Goal: Task Accomplishment & Management: Use online tool/utility

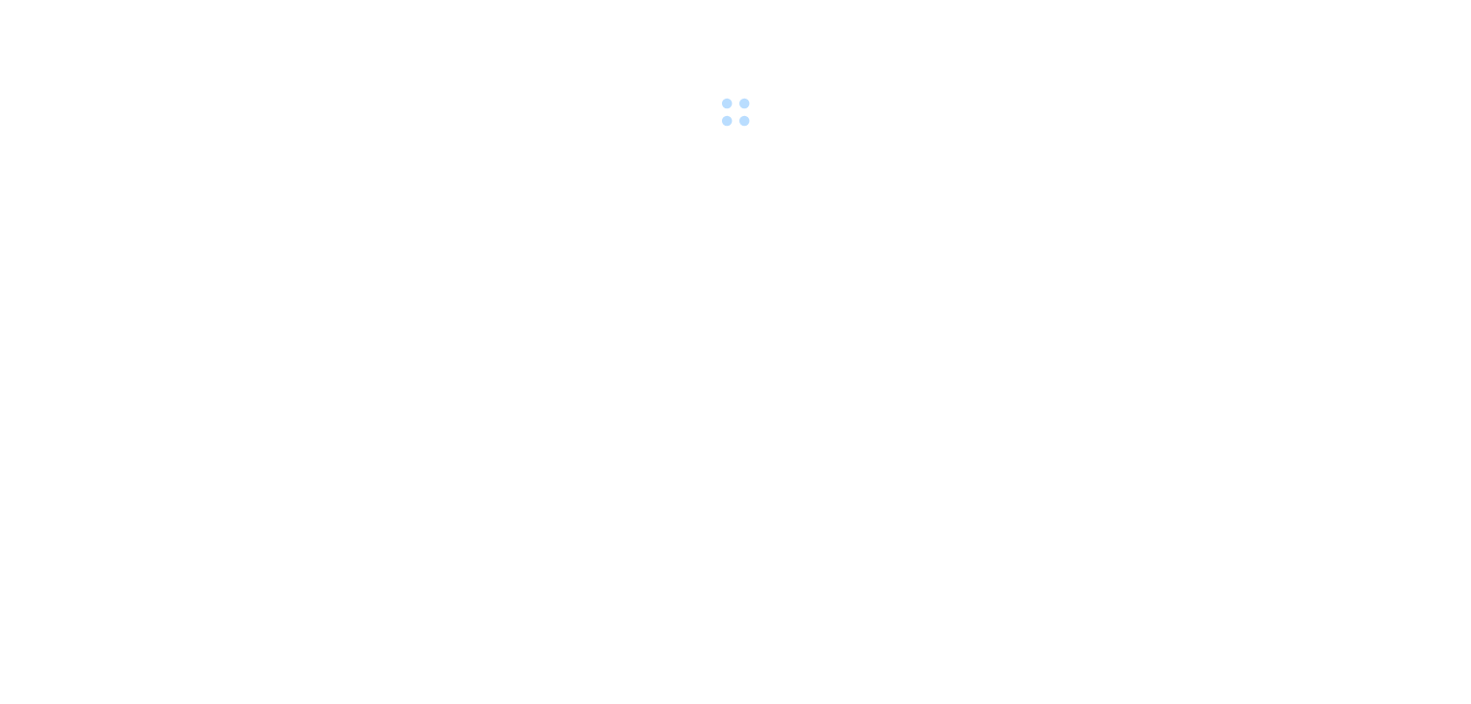
click at [189, 26] on div at bounding box center [735, 66] width 1471 height 133
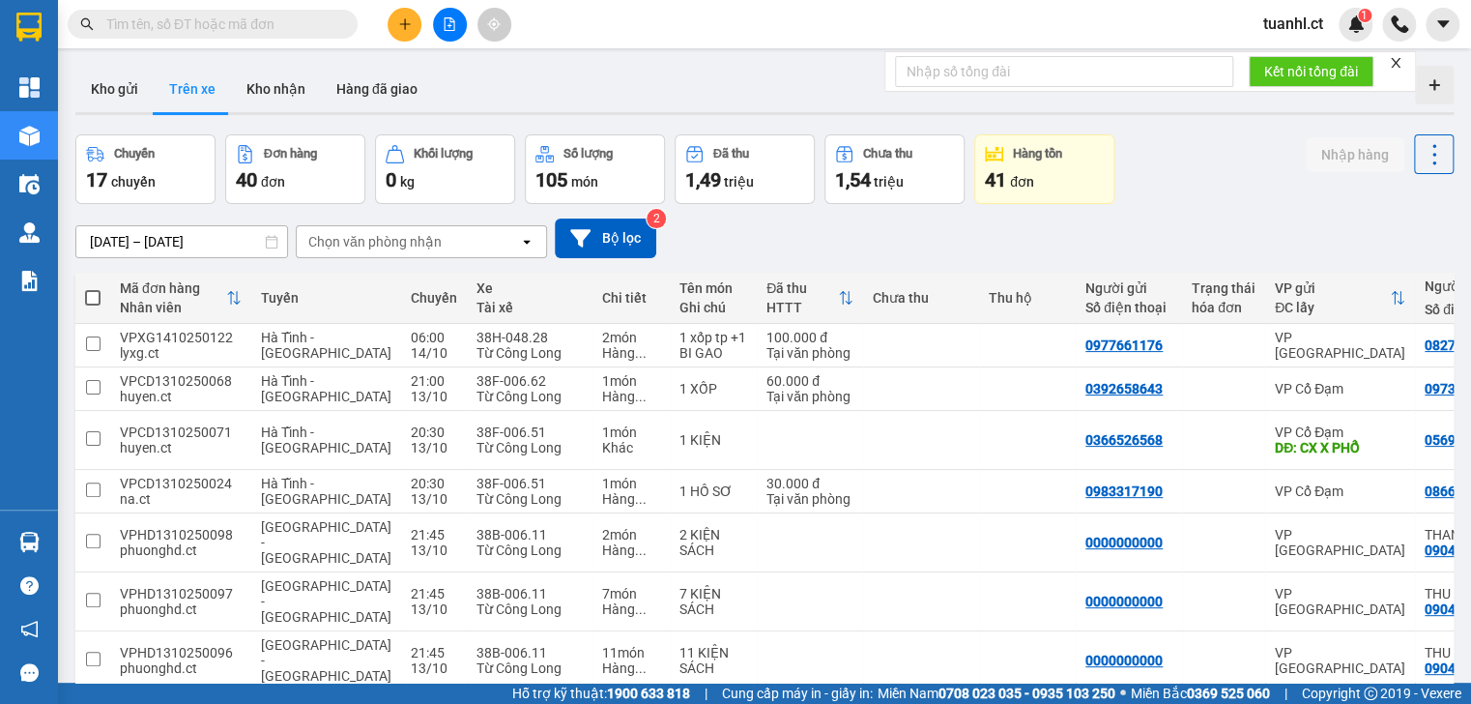
click at [202, 26] on input "text" at bounding box center [220, 24] width 228 height 21
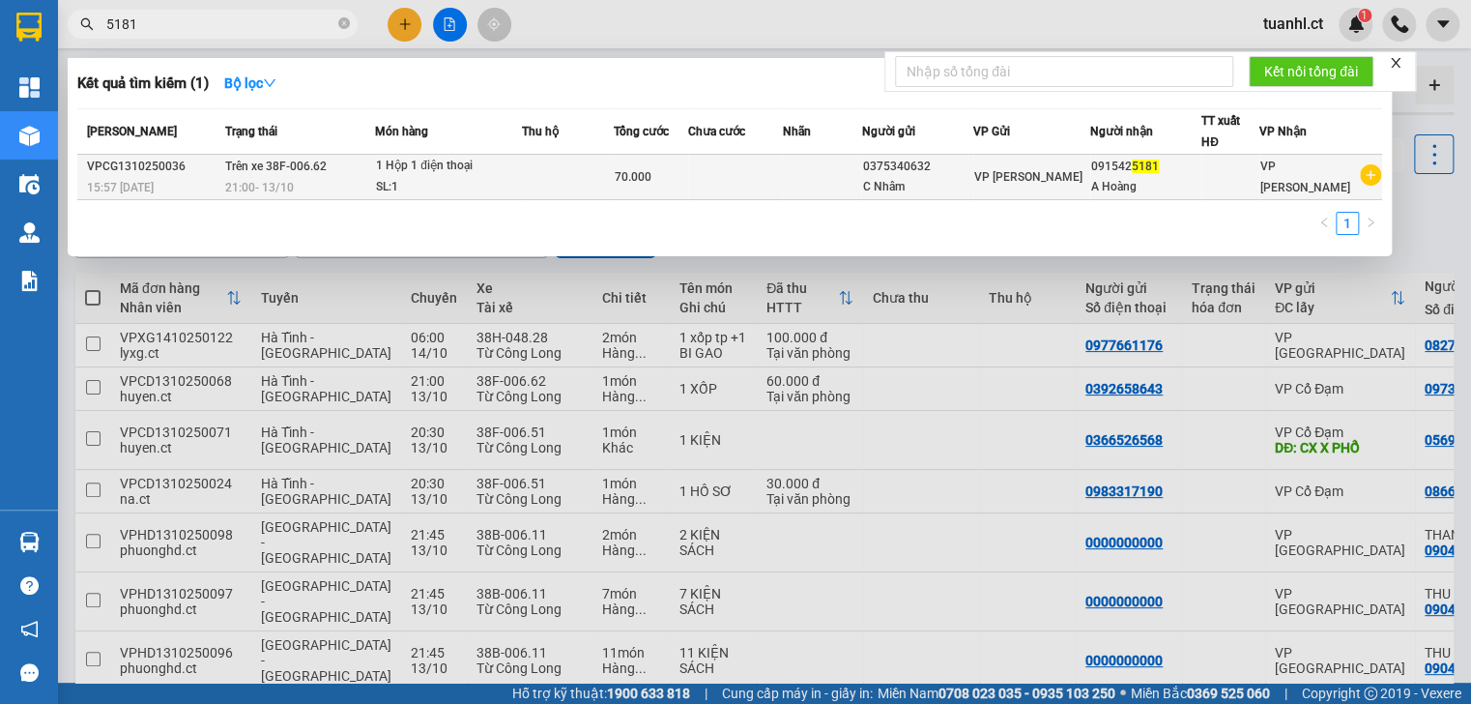
type input "5181"
click at [224, 176] on td "Trên xe 38F-006.62 21:00 [DATE]" at bounding box center [297, 177] width 155 height 45
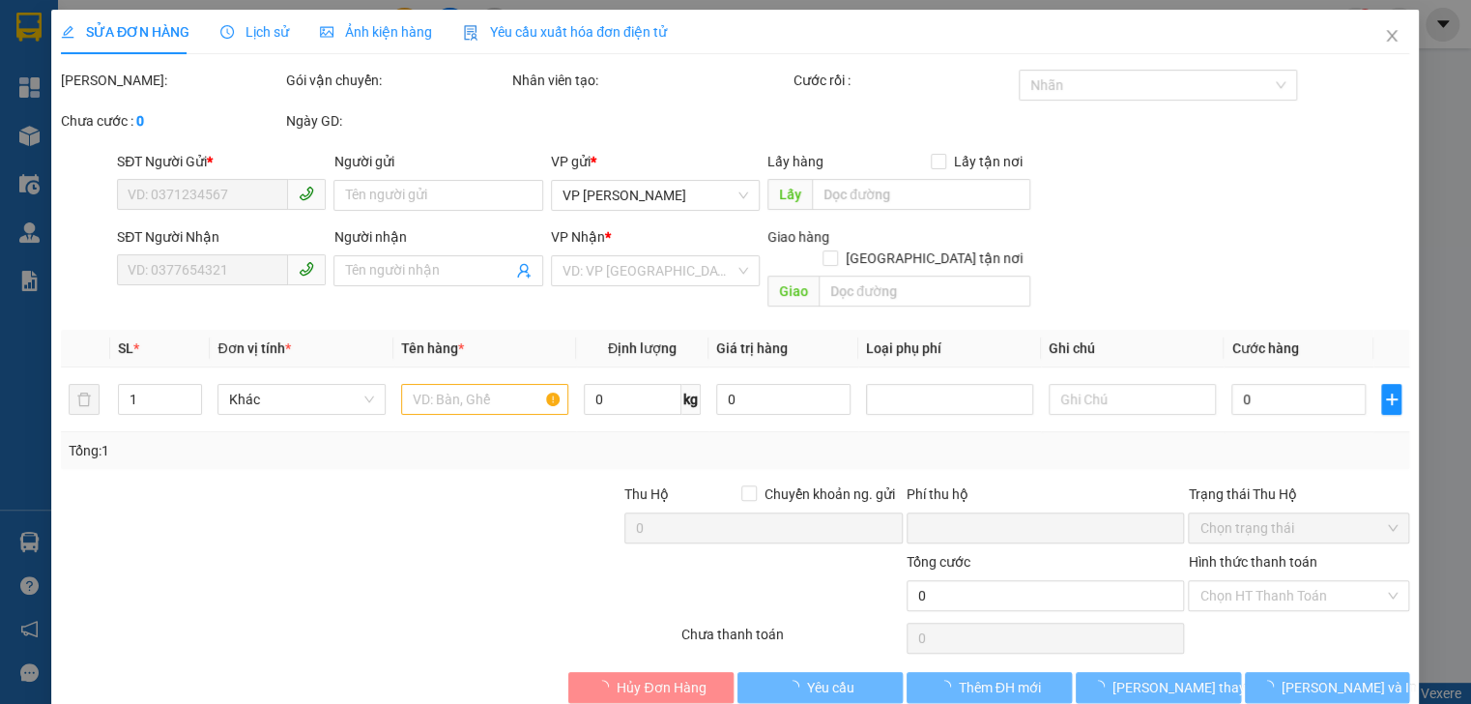
type input "0375340632"
type input "C Nhâm"
type input "0915425181"
type input "A Hoàng"
type input "0"
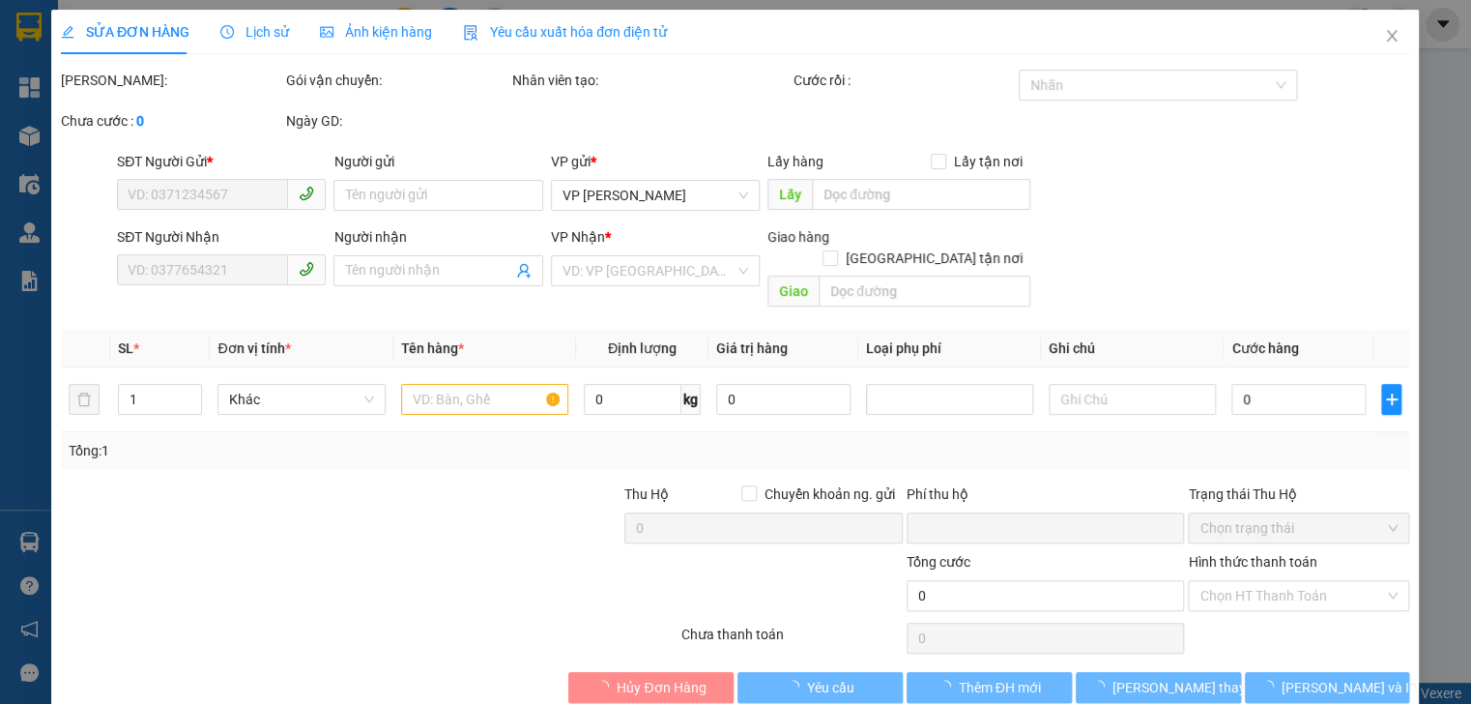
type input "70.000"
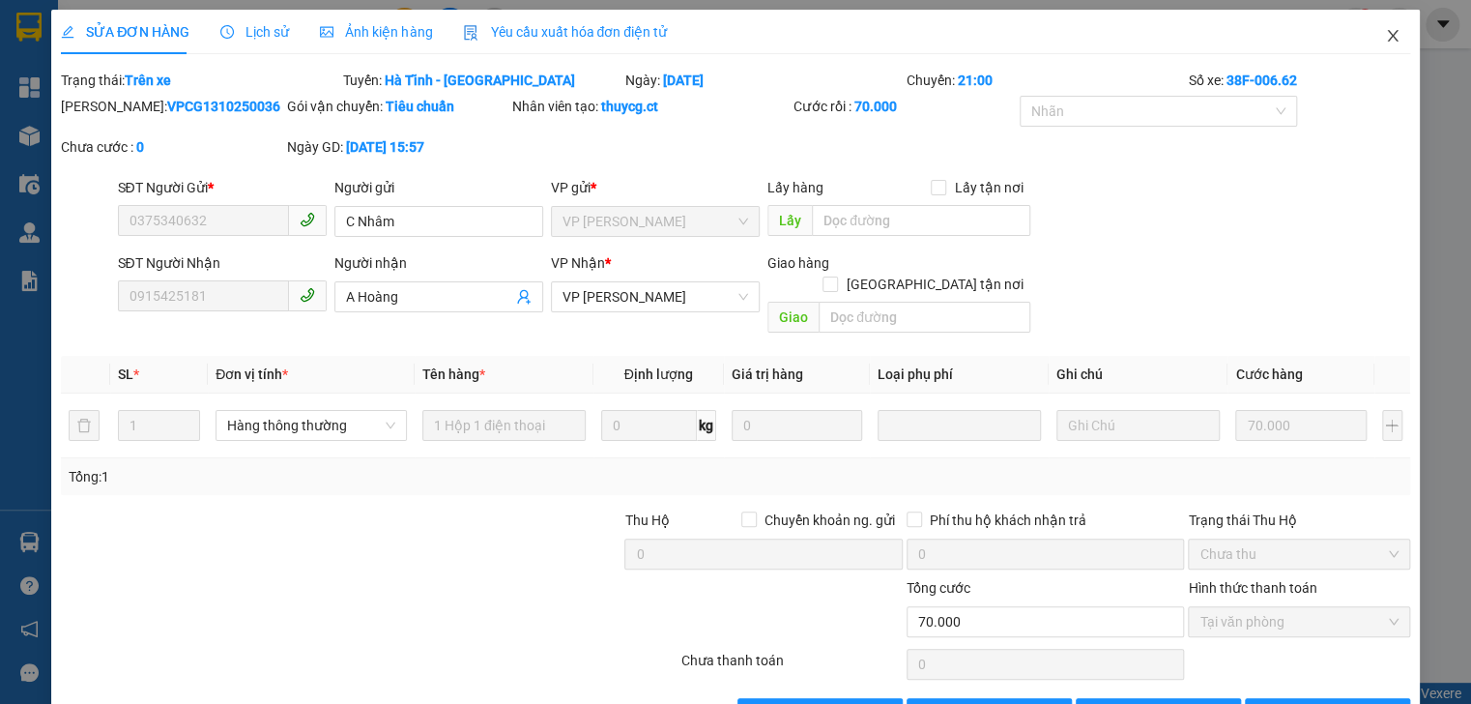
click at [1385, 28] on span "Close" at bounding box center [1393, 37] width 54 height 54
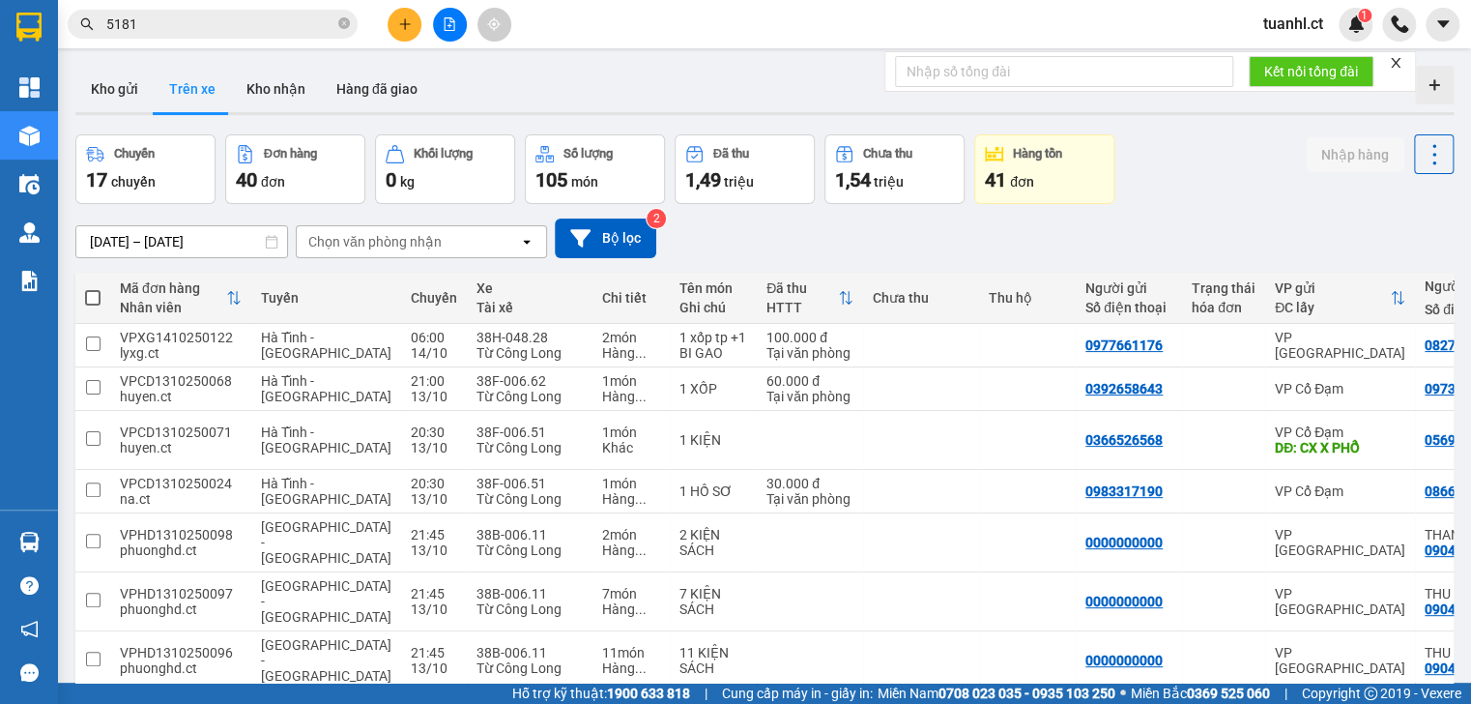
click at [424, 240] on div "Chọn văn phòng nhận" at bounding box center [374, 241] width 133 height 19
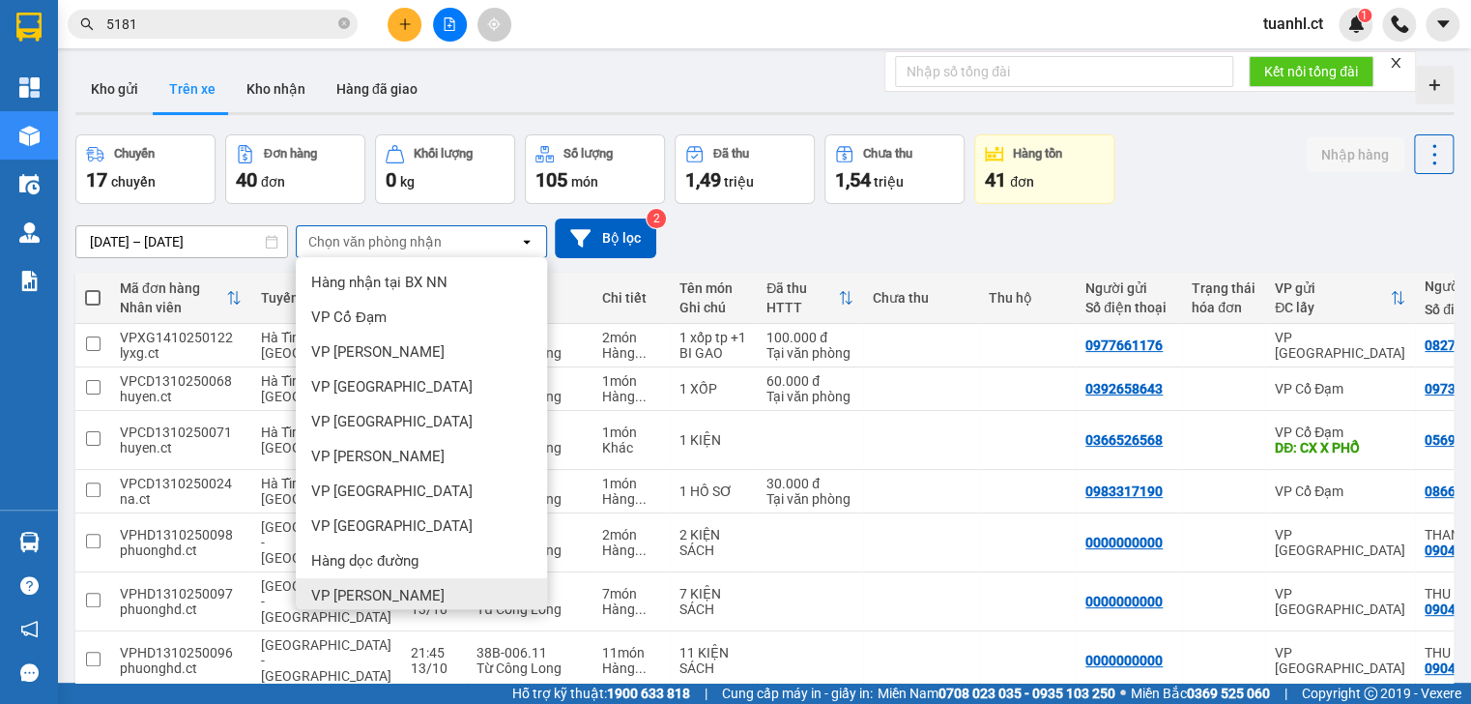
click at [412, 582] on div "VP [PERSON_NAME]" at bounding box center [421, 595] width 251 height 35
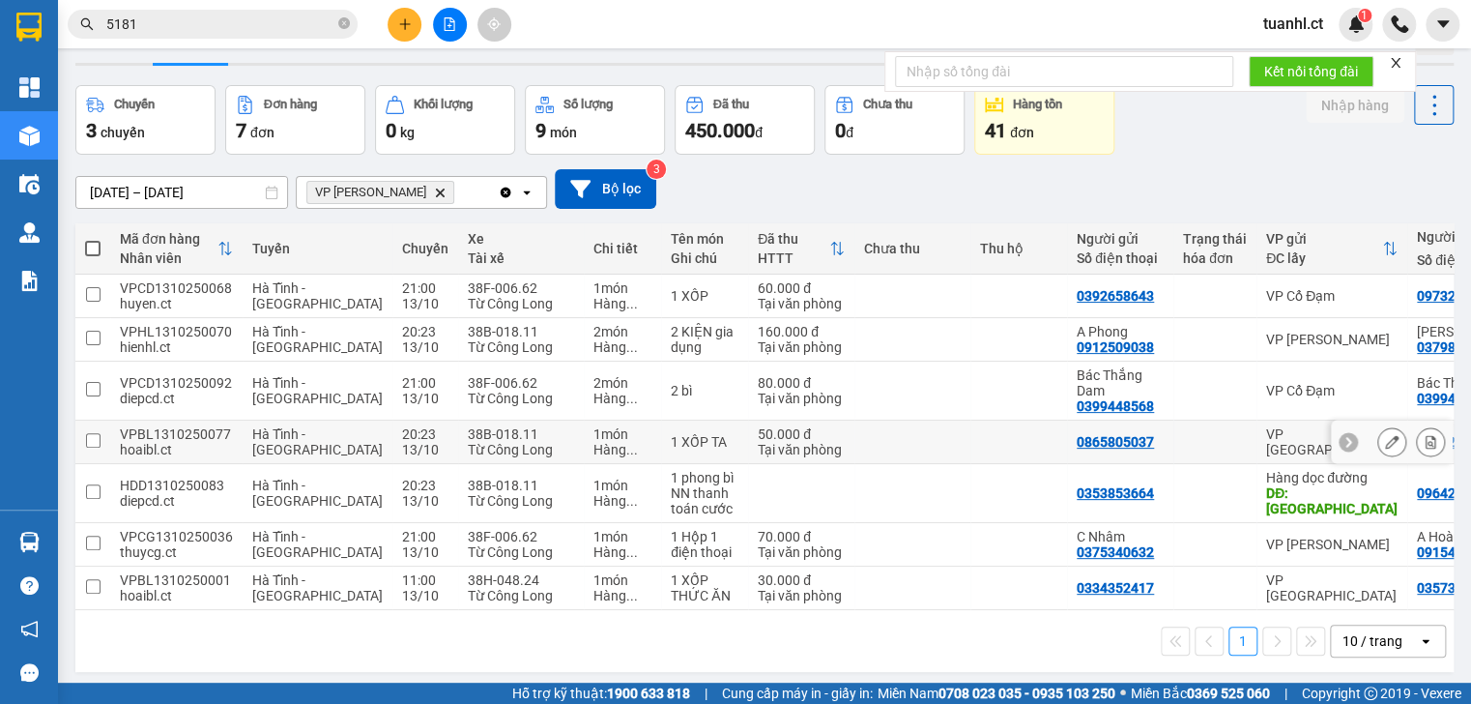
scroll to position [12, 0]
